Goal: Find specific page/section

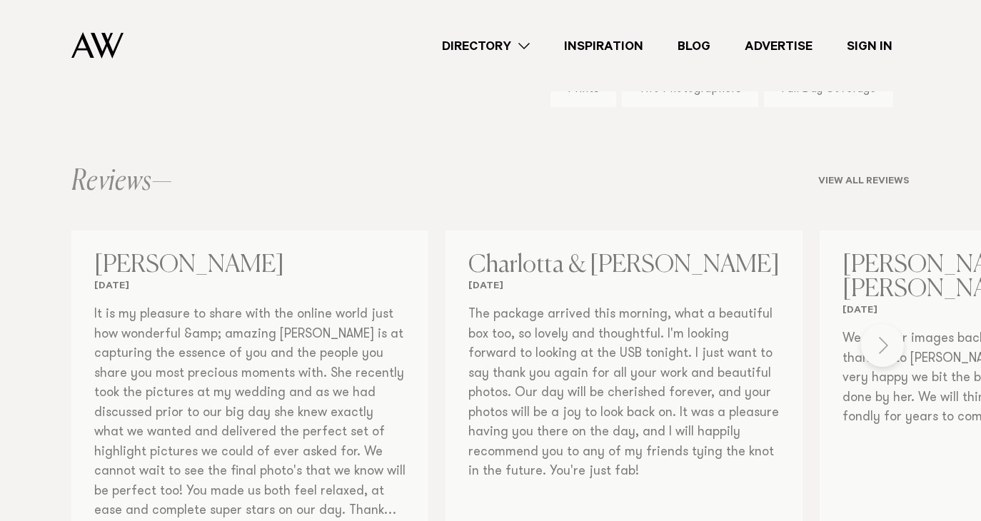
scroll to position [1000, 0]
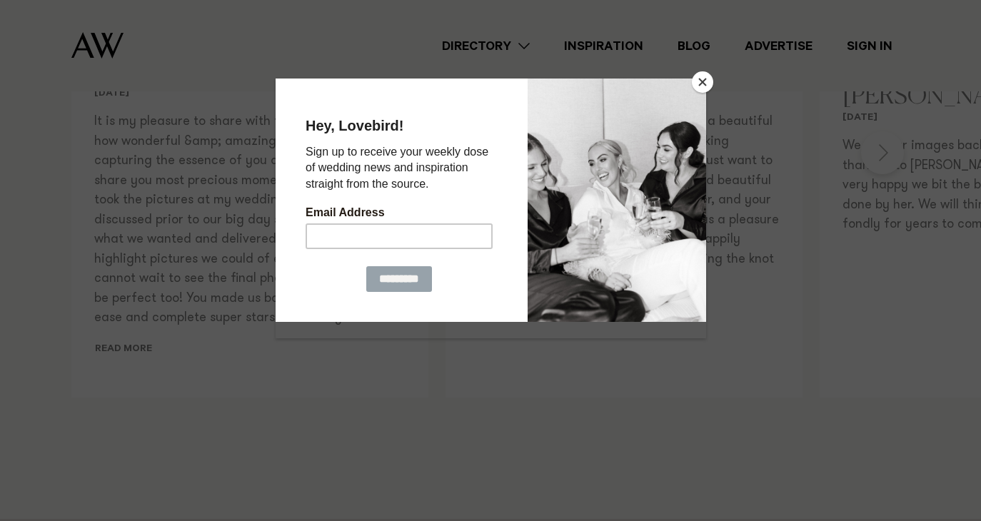
scroll to position [1214, 0]
click at [702, 82] on button "Close" at bounding box center [702, 81] width 21 height 21
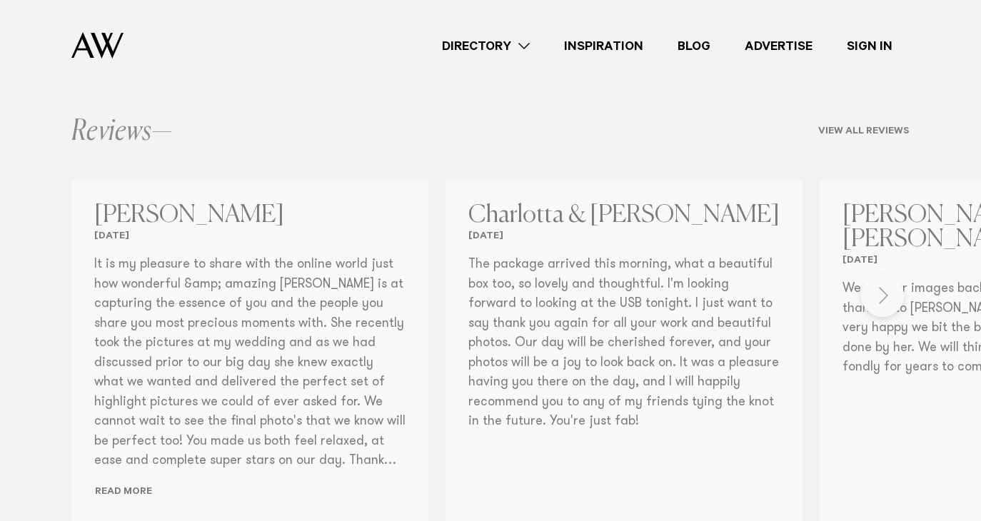
scroll to position [929, 0]
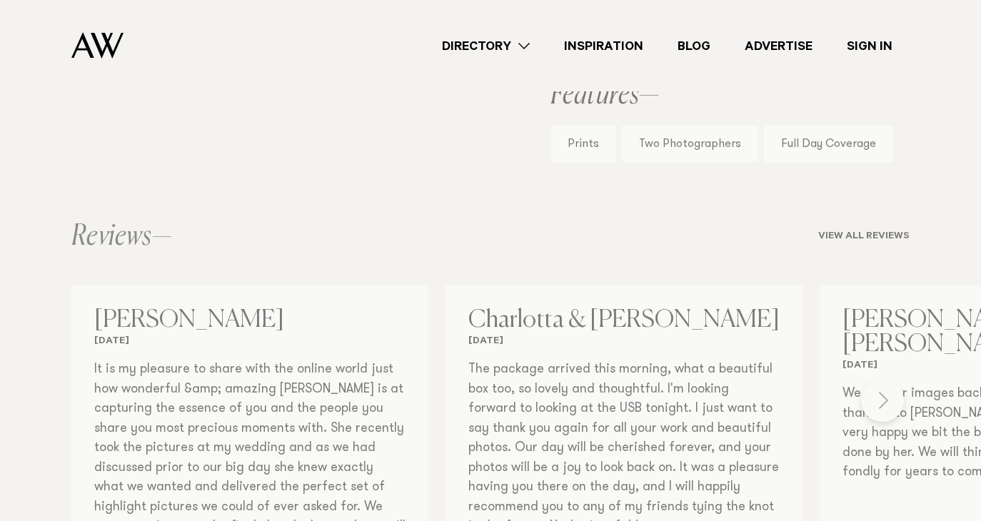
click at [889, 354] on div "Photographers [PERSON_NAME] Photographer Share Copy Link Email twitter" at bounding box center [490, 41] width 981 height 1452
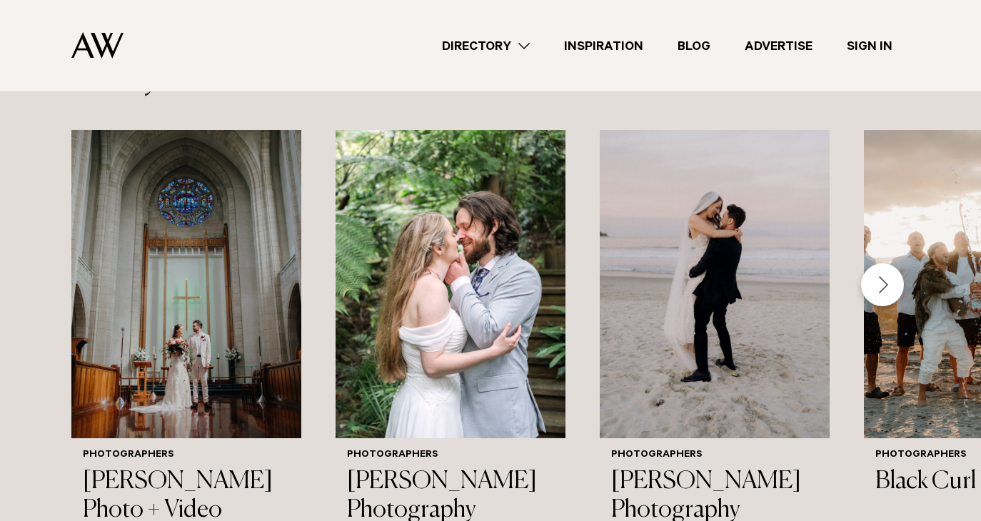
scroll to position [1786, 0]
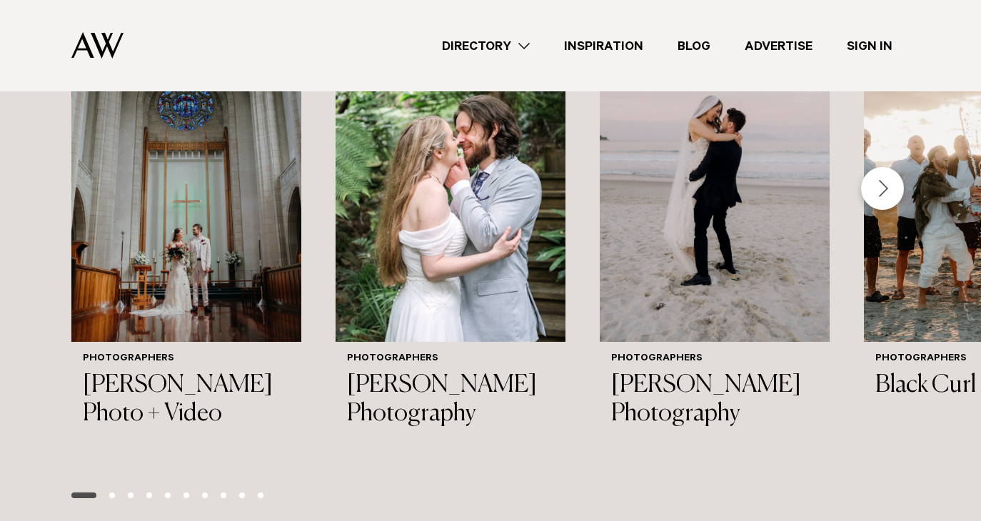
click at [880, 167] on div "Next slide" at bounding box center [882, 188] width 43 height 43
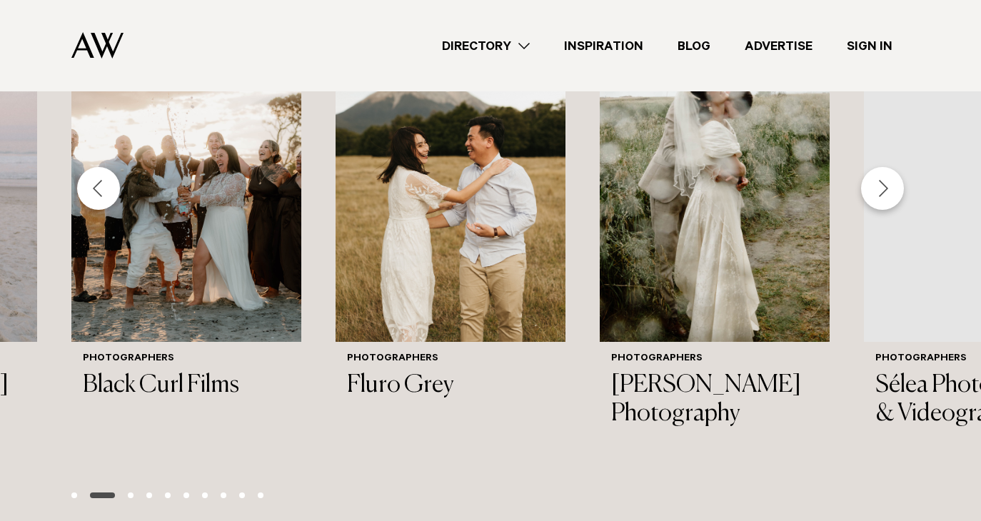
click at [881, 167] on div "Next slide" at bounding box center [882, 188] width 43 height 43
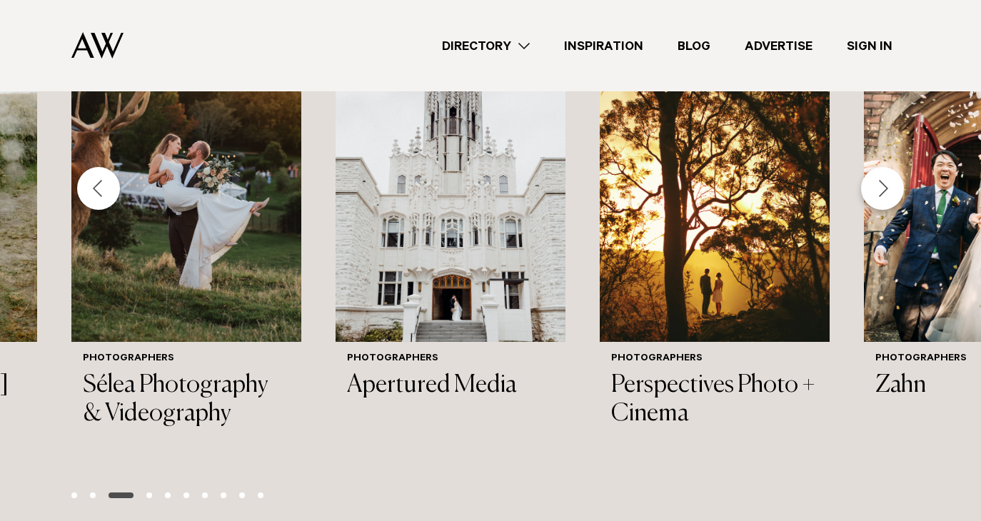
click at [881, 167] on div "Next slide" at bounding box center [882, 188] width 43 height 43
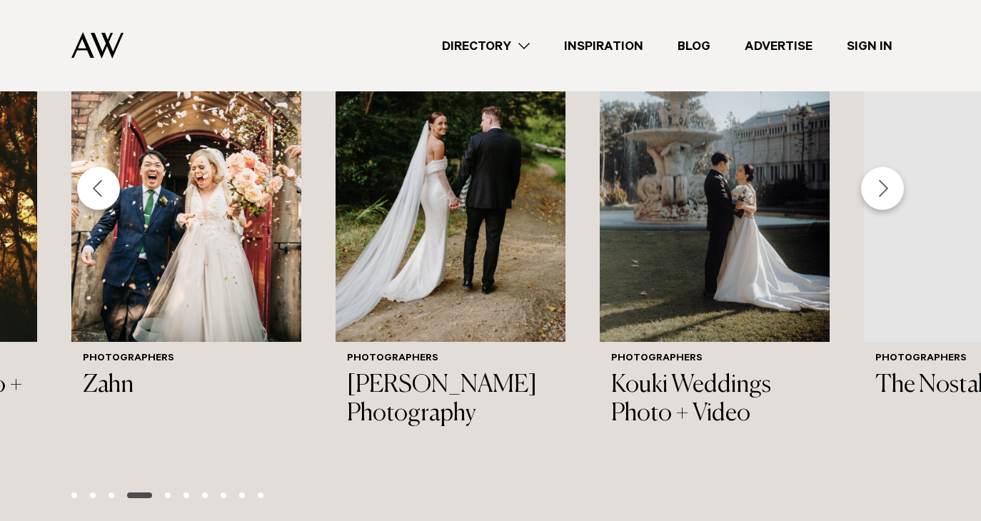
click at [881, 167] on div "Next slide" at bounding box center [882, 188] width 43 height 43
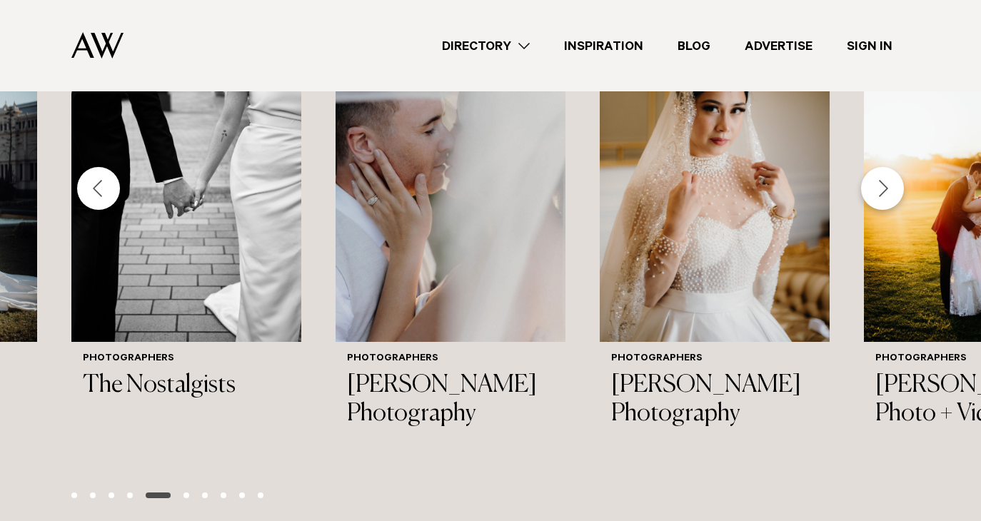
click at [881, 167] on div "Next slide" at bounding box center [882, 188] width 43 height 43
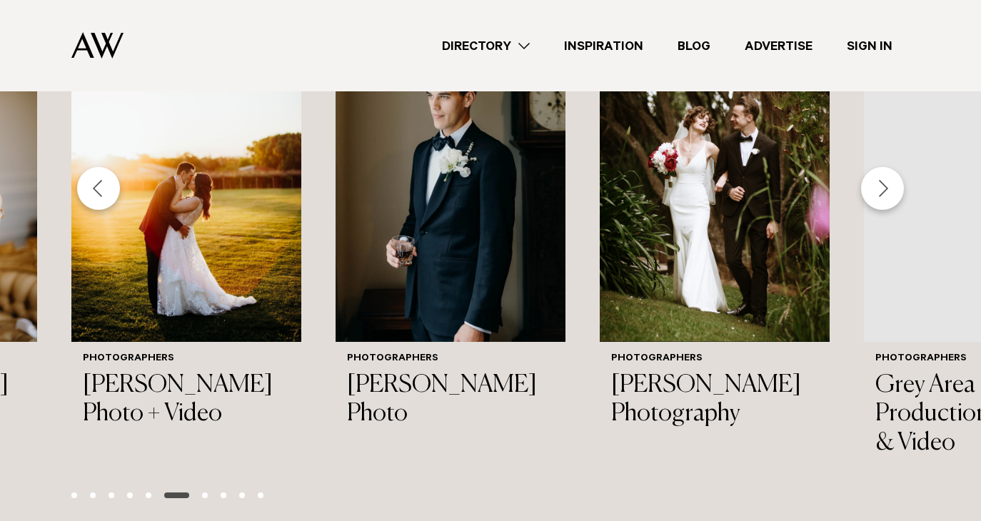
click at [881, 167] on div "Next slide" at bounding box center [882, 188] width 43 height 43
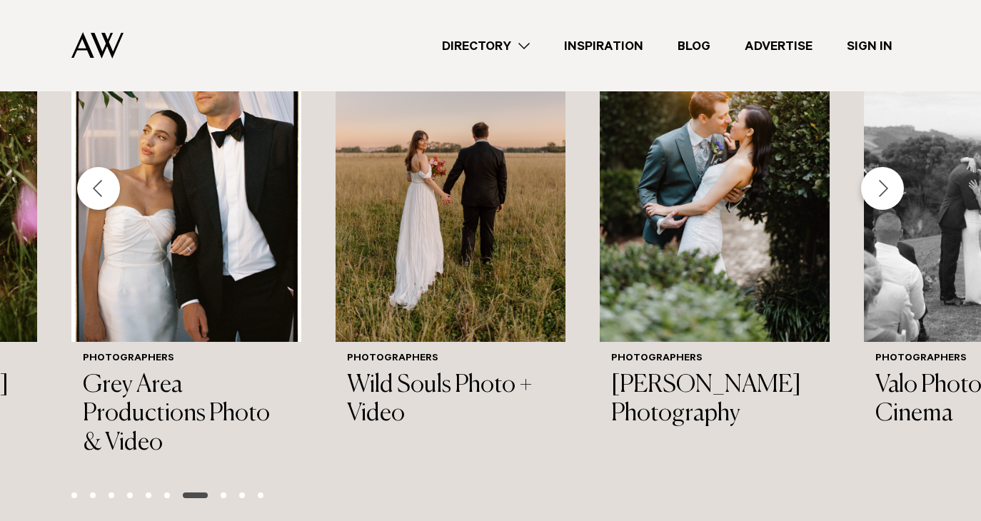
click at [881, 167] on div "Next slide" at bounding box center [882, 188] width 43 height 43
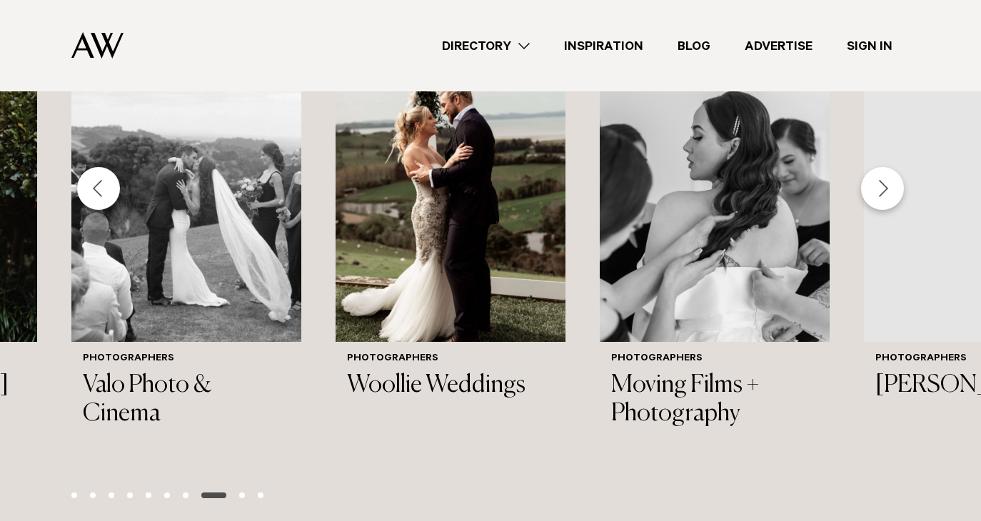
click at [881, 167] on div "Next slide" at bounding box center [882, 188] width 43 height 43
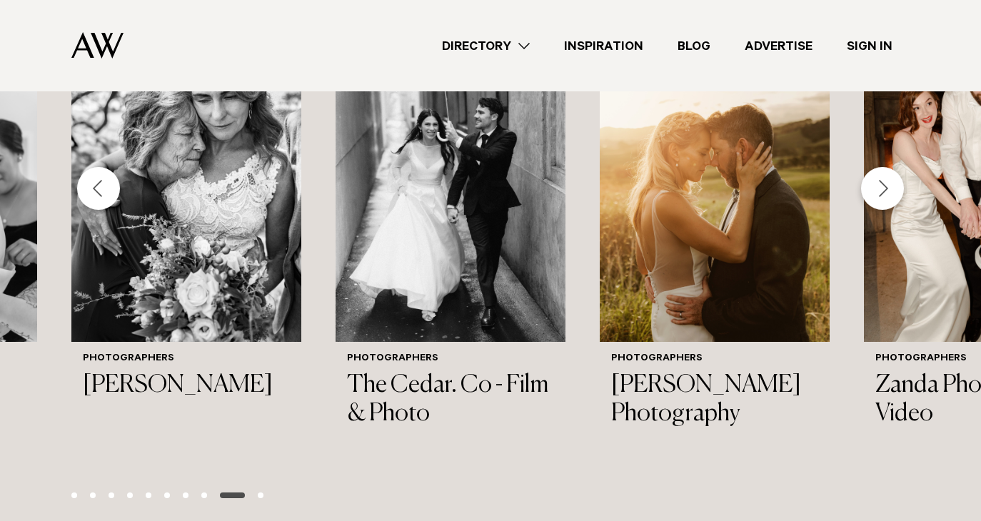
click at [881, 167] on div "Next slide" at bounding box center [882, 188] width 43 height 43
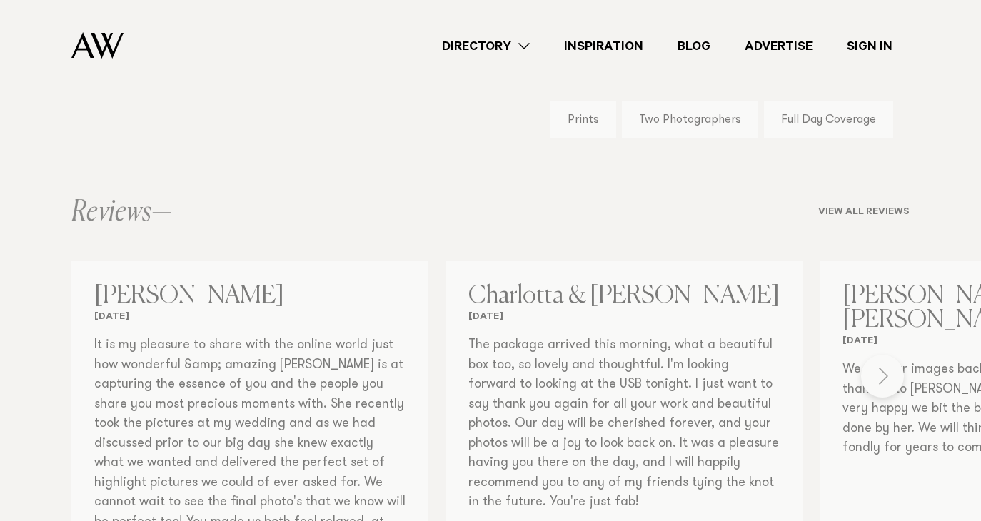
scroll to position [929, 0]
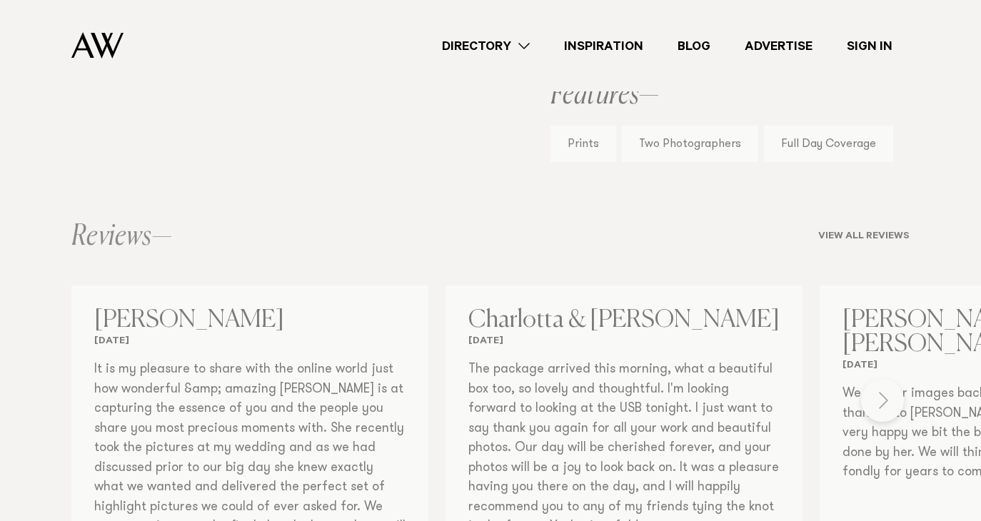
drag, startPoint x: 866, startPoint y: 352, endPoint x: 874, endPoint y: 351, distance: 7.3
click at [866, 352] on div "Photographers [PERSON_NAME] Photographer Share Copy Link Email twitter" at bounding box center [490, 41] width 981 height 1452
click at [877, 351] on div "Photographers [PERSON_NAME] Photographer Share Copy Link Email twitter" at bounding box center [490, 41] width 981 height 1452
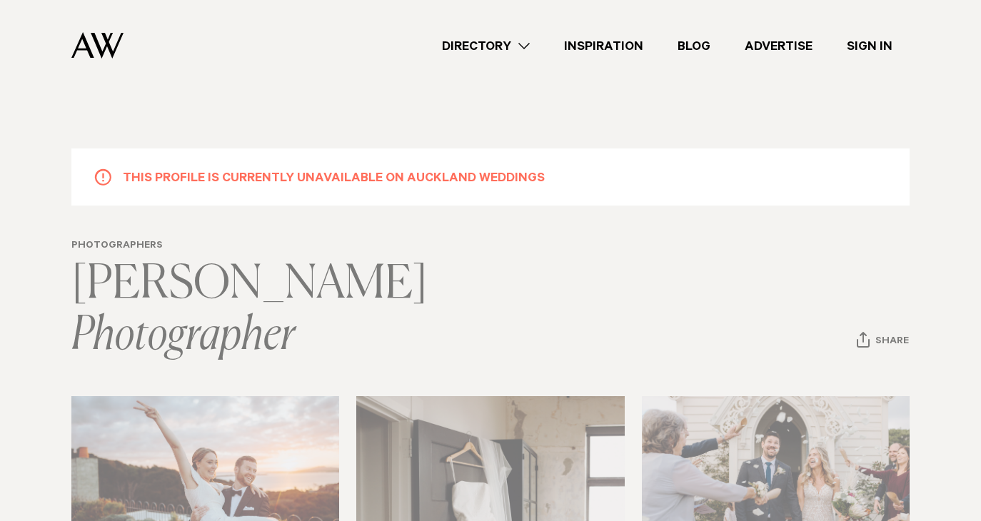
scroll to position [0, 0]
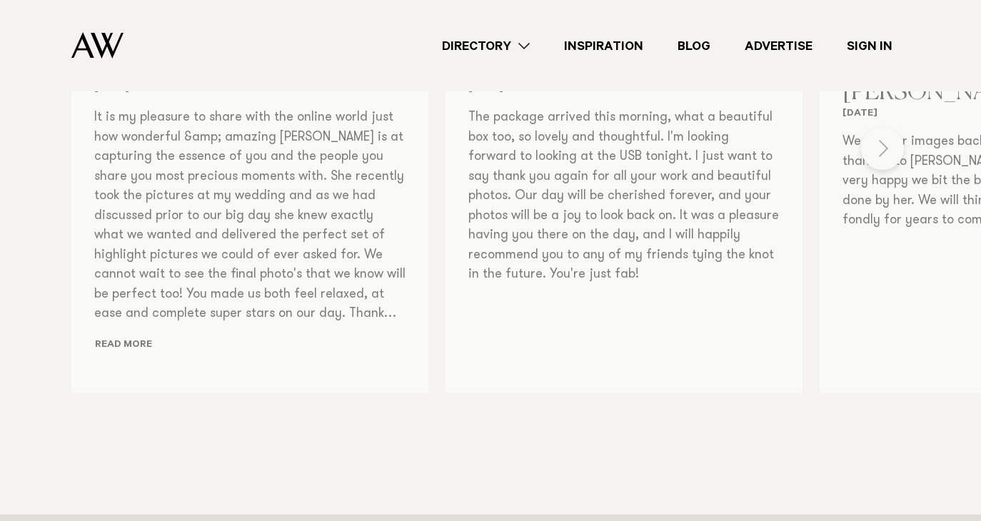
scroll to position [1071, 0]
